Goal: Task Accomplishment & Management: Manage account settings

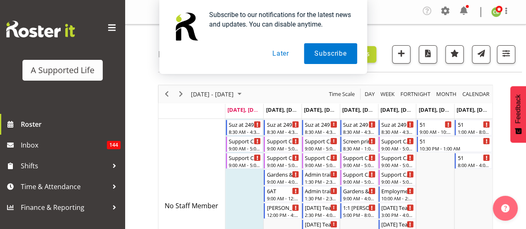
click at [279, 51] on button "Later" at bounding box center [280, 53] width 37 height 21
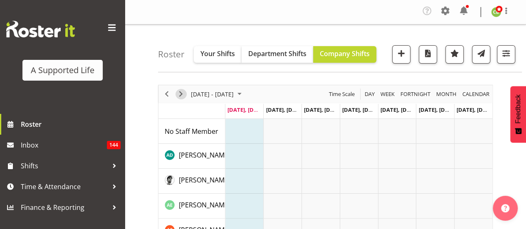
click at [178, 91] on span "Next" at bounding box center [181, 94] width 10 height 10
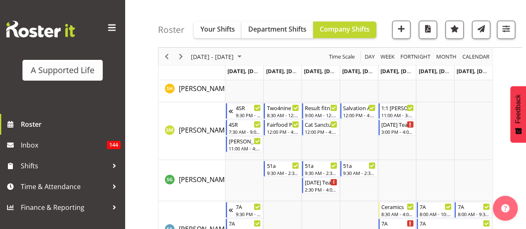
scroll to position [4456, 0]
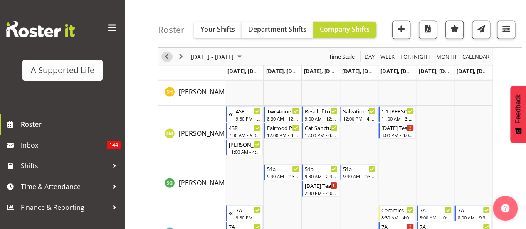
click at [166, 56] on span "Previous" at bounding box center [167, 57] width 10 height 10
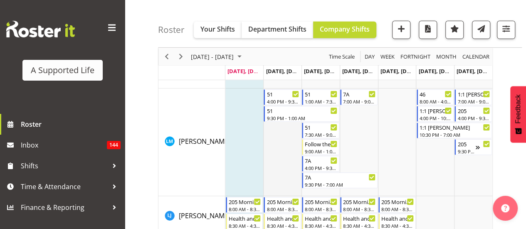
scroll to position [2870, 0]
